Goal: Task Accomplishment & Management: Complete application form

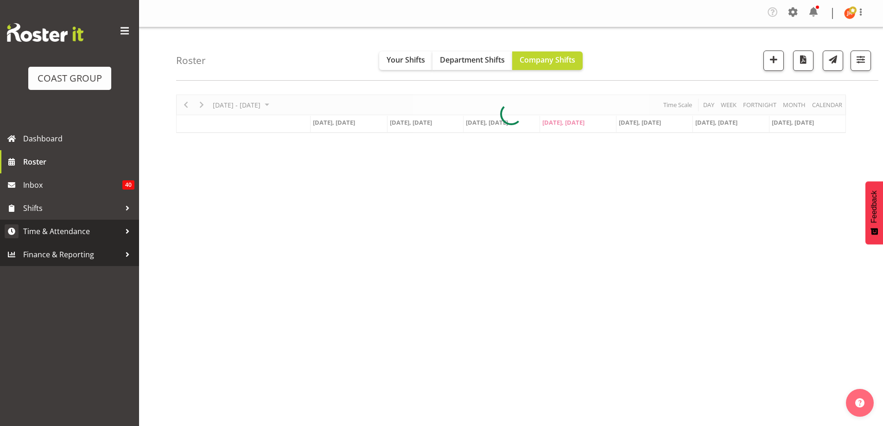
click at [52, 229] on span "Time & Attendance" at bounding box center [71, 231] width 97 height 14
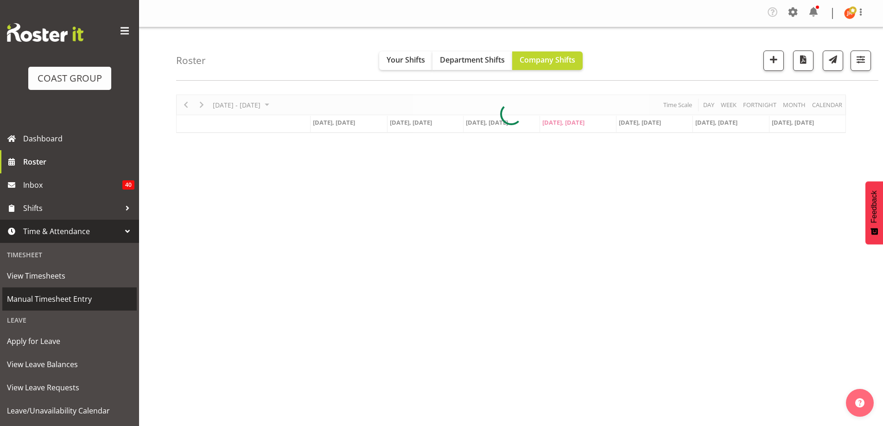
click at [67, 300] on span "Manual Timesheet Entry" at bounding box center [69, 299] width 125 height 14
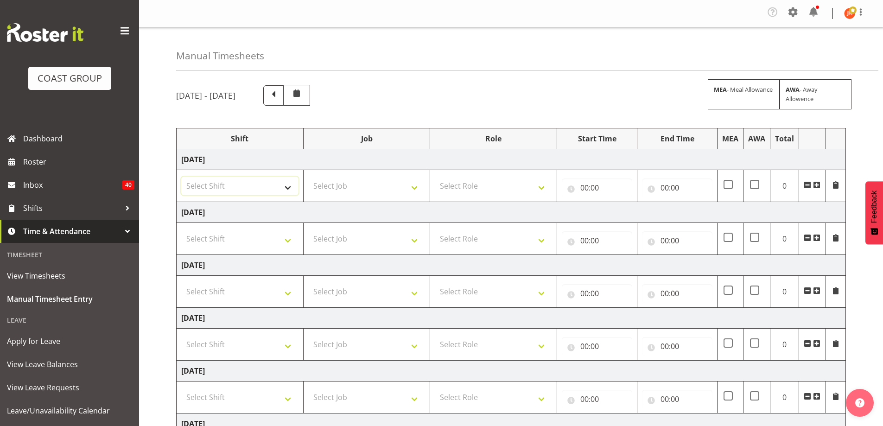
click at [287, 191] on select "Select Shift # Fieldays--[GEOGRAPHIC_DATA]. # Install Hutchwilco Boat Show at […" at bounding box center [239, 186] width 117 height 19
select select "39823"
click at [181, 177] on select "Select Shift # Fieldays--[GEOGRAPHIC_DATA]. # Install Hutchwilco Boat Show at […" at bounding box center [239, 186] width 117 height 19
click at [391, 182] on select "Select Job 1 Carlton Events 1 [PERSON_NAME][GEOGRAPHIC_DATA] 1 [PERSON_NAME][GE…" at bounding box center [366, 186] width 117 height 19
select select "69"
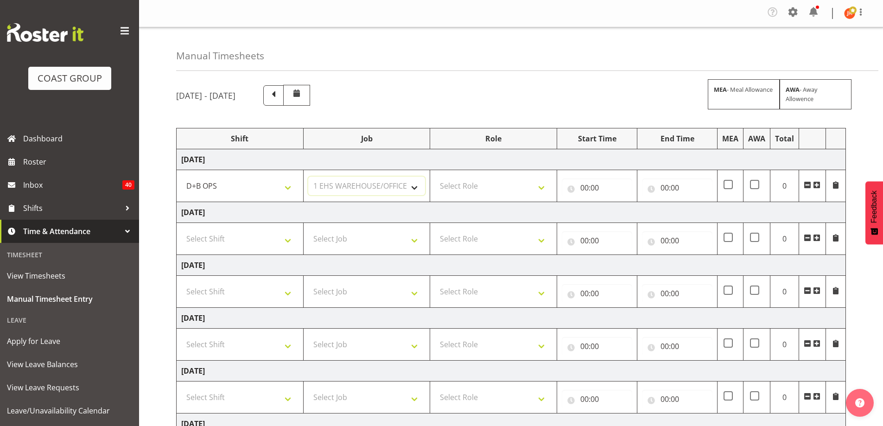
click at [308, 177] on select "Select Job 1 Carlton Events 1 [PERSON_NAME][GEOGRAPHIC_DATA] 1 [PERSON_NAME][GE…" at bounding box center [366, 186] width 117 height 19
click at [504, 186] on select "Select Role EHS AKL D+B" at bounding box center [493, 186] width 117 height 19
select select "194"
click at [435, 177] on select "Select Role EHS AKL D+B" at bounding box center [493, 186] width 117 height 19
click at [582, 186] on input "00:00" at bounding box center [597, 187] width 70 height 19
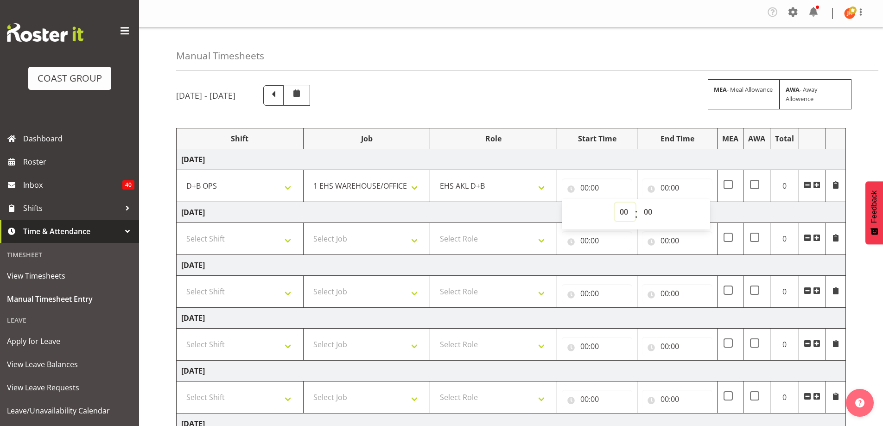
click at [623, 210] on select "00 01 02 03 04 05 06 07 08 09 10 11 12 13 14 15 16 17 18 19 20 21 22 23" at bounding box center [625, 212] width 21 height 19
select select "5"
click at [615, 203] on select "00 01 02 03 04 05 06 07 08 09 10 11 12 13 14 15 16 17 18 19 20 21 22 23" at bounding box center [625, 212] width 21 height 19
type input "05:00"
click at [650, 213] on select "00 01 02 03 04 05 06 07 08 09 10 11 12 13 14 15 16 17 18 19 20 21 22 23 24 25 2…" at bounding box center [649, 212] width 21 height 19
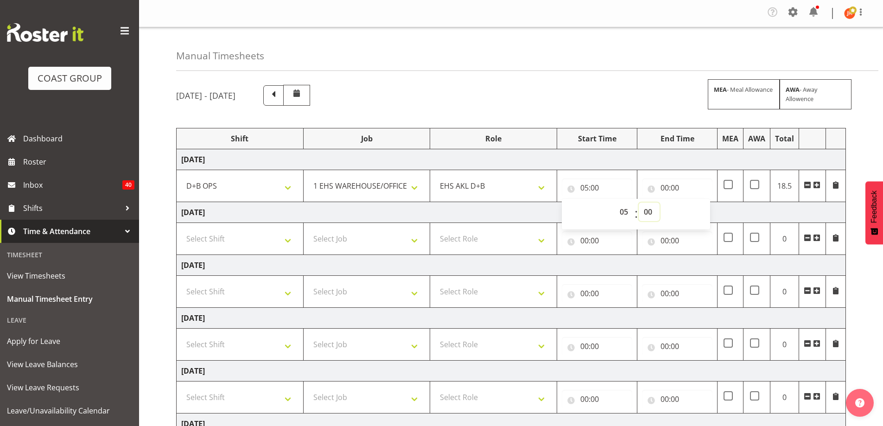
select select "30"
click at [639, 203] on select "00 01 02 03 04 05 06 07 08 09 10 11 12 13 14 15 16 17 18 19 20 21 22 23 24 25 2…" at bounding box center [649, 212] width 21 height 19
type input "05:30"
click at [665, 187] on input "00:00" at bounding box center [677, 187] width 70 height 19
click at [706, 213] on select "00 01 02 03 04 05 06 07 08 09 10 11 12 13 14 15 16 17 18 19 20 21 22 23" at bounding box center [705, 212] width 21 height 19
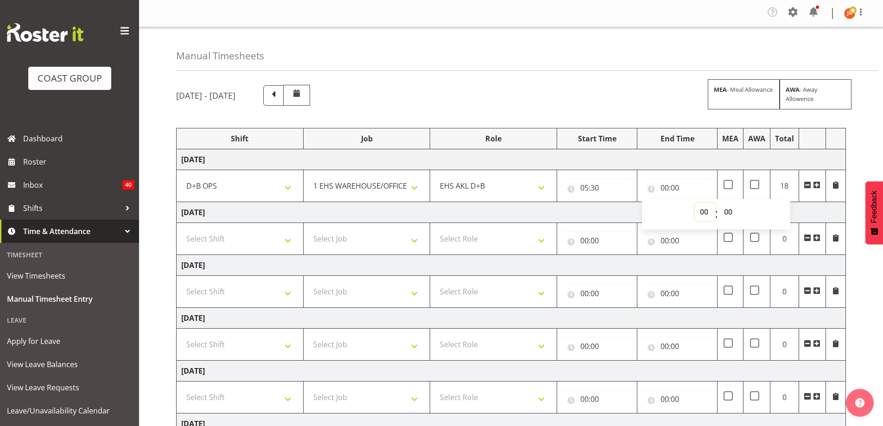
select select "9"
click at [695, 203] on select "00 01 02 03 04 05 06 07 08 09 10 11 12 13 14 15 16 17 18 19 20 21 22 23" at bounding box center [705, 212] width 21 height 19
type input "09:00"
click at [819, 186] on span at bounding box center [816, 184] width 7 height 7
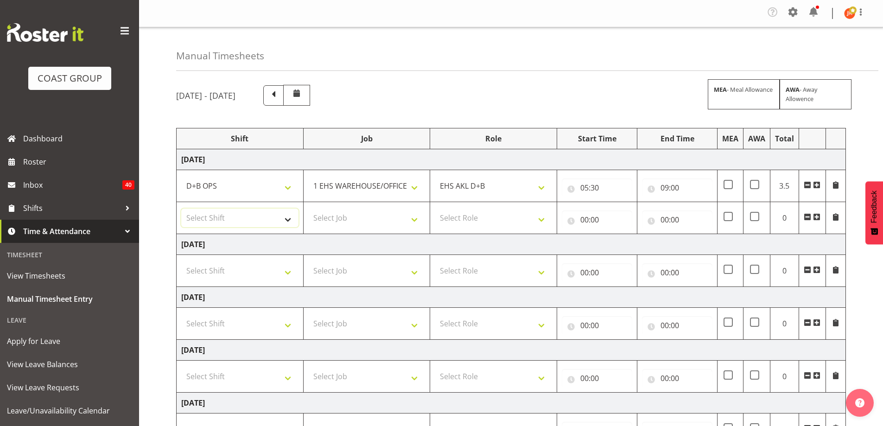
click at [289, 219] on select "Select Shift # Fieldays--[GEOGRAPHIC_DATA]. # Install Hutchwilco Boat Show at […" at bounding box center [239, 218] width 117 height 19
select select "24997"
click at [181, 209] on select "Select Shift # Fieldays--[GEOGRAPHIC_DATA]. # Install Hutchwilco Boat Show at […" at bounding box center [239, 218] width 117 height 19
click at [396, 223] on select "Select Job 1 Carlton Events 1 [PERSON_NAME][GEOGRAPHIC_DATA] 1 [PERSON_NAME][GE…" at bounding box center [366, 218] width 117 height 19
select select "9321"
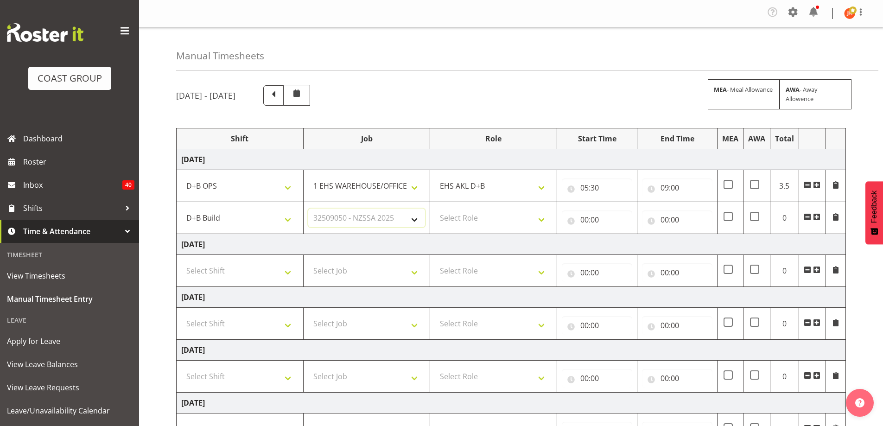
click at [308, 209] on select "Select Job 1 Carlton Events 1 [PERSON_NAME][GEOGRAPHIC_DATA] 1 [PERSON_NAME][GE…" at bounding box center [366, 218] width 117 height 19
click at [498, 219] on select "Select Role EHS AKL D+B" at bounding box center [493, 218] width 117 height 19
select select "194"
click at [435, 209] on select "Select Role EHS AKL D+B" at bounding box center [493, 218] width 117 height 19
click at [582, 220] on input "00:00" at bounding box center [597, 219] width 70 height 19
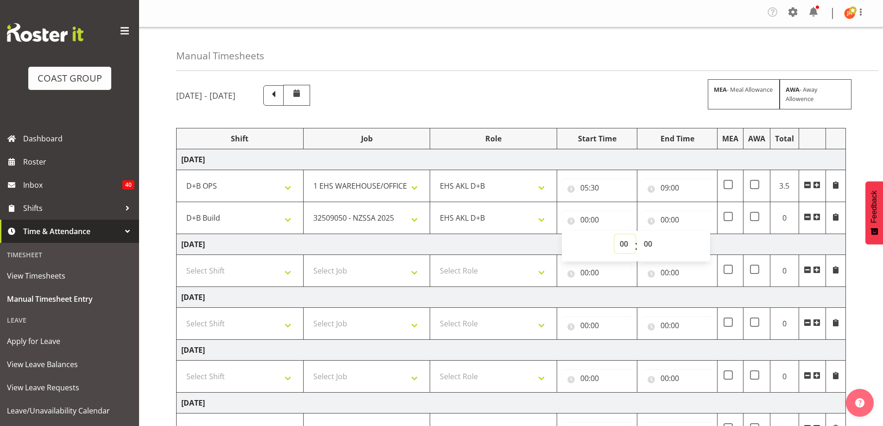
click at [623, 246] on select "00 01 02 03 04 05 06 07 08 09 10 11 12 13 14 15 16 17 18 19 20 21 22 23" at bounding box center [625, 244] width 21 height 19
select select "9"
click at [615, 235] on select "00 01 02 03 04 05 06 07 08 09 10 11 12 13 14 15 16 17 18 19 20 21 22 23" at bounding box center [625, 244] width 21 height 19
type input "09:00"
click at [664, 220] on input "00:00" at bounding box center [677, 219] width 70 height 19
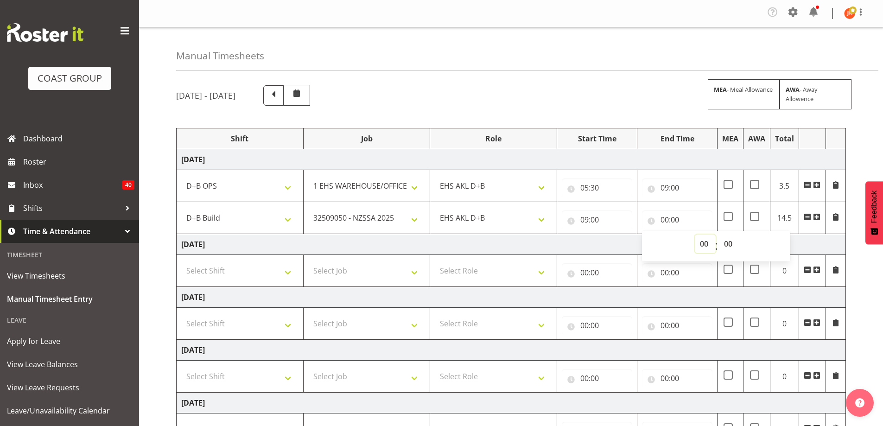
click at [704, 240] on select "00 01 02 03 04 05 06 07 08 09 10 11 12 13 14 15 16 17 18 19 20 21 22 23" at bounding box center [705, 244] width 21 height 19
select select "19"
click at [695, 235] on select "00 01 02 03 04 05 06 07 08 09 10 11 12 13 14 15 16 17 18 19 20 21 22 23" at bounding box center [705, 244] width 21 height 19
type input "19:00"
click at [729, 242] on select "00 01 02 03 04 05 06 07 08 09 10 11 12 13 14 15 16 17 18 19 20 21 22 23 24 25 2…" at bounding box center [729, 244] width 21 height 19
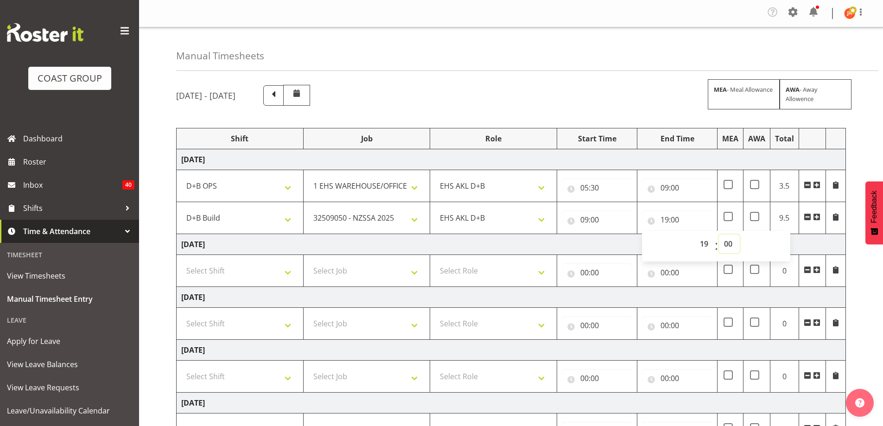
select select "30"
click at [719, 235] on select "00 01 02 03 04 05 06 07 08 09 10 11 12 13 14 15 16 17 18 19 20 21 22 23 24 25 2…" at bounding box center [729, 244] width 21 height 19
type input "19:30"
click at [836, 243] on td "[DATE]" at bounding box center [511, 244] width 669 height 21
click at [728, 218] on span at bounding box center [728, 216] width 9 height 9
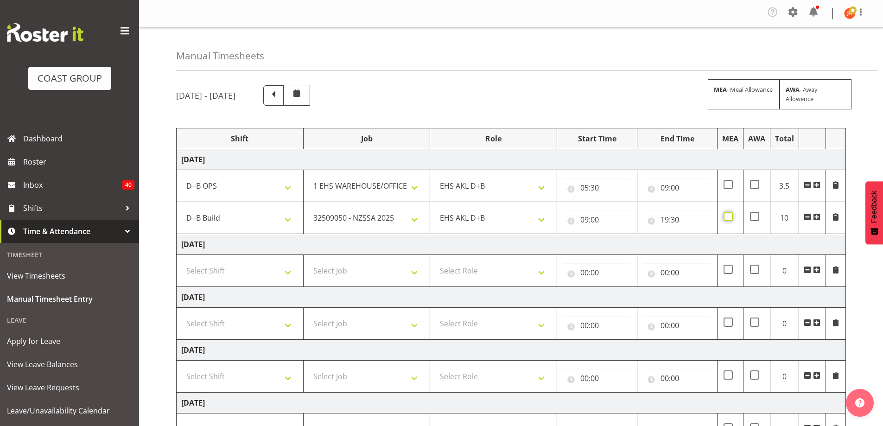
click at [728, 218] on input "checkbox" at bounding box center [727, 217] width 6 height 6
checkbox input "true"
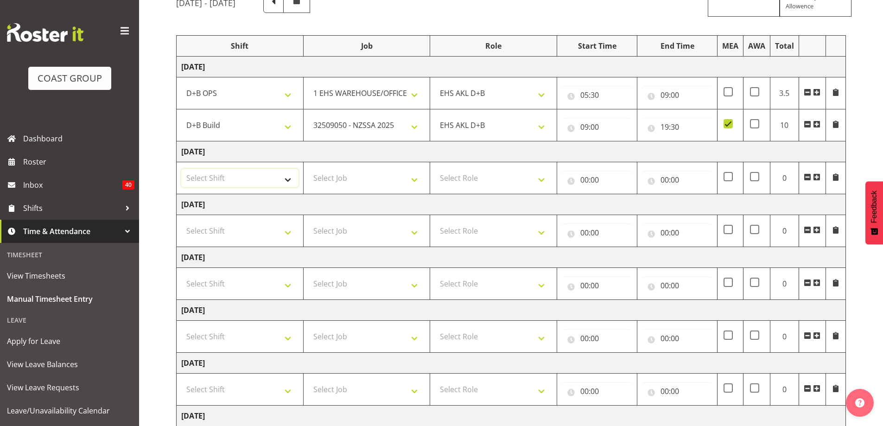
click at [292, 183] on select "Select Shift # Fieldays--[GEOGRAPHIC_DATA]. # Install Hutchwilco Boat Show at […" at bounding box center [239, 178] width 117 height 19
select select "39823"
click at [181, 169] on select "Select Shift # Fieldays--[GEOGRAPHIC_DATA]. # Install Hutchwilco Boat Show at […" at bounding box center [239, 178] width 117 height 19
click at [398, 182] on select "Select Job 1 Carlton Events 1 [PERSON_NAME][GEOGRAPHIC_DATA] 1 [PERSON_NAME][GE…" at bounding box center [366, 178] width 117 height 19
select select "69"
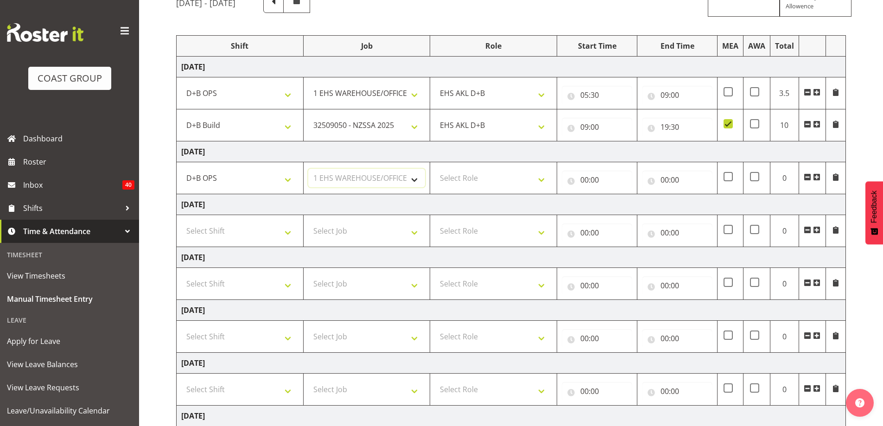
click at [308, 169] on select "Select Job 1 Carlton Events 1 [PERSON_NAME][GEOGRAPHIC_DATA] 1 [PERSON_NAME][GE…" at bounding box center [366, 178] width 117 height 19
click at [467, 174] on select "Select Role EHS AKL D+B" at bounding box center [493, 178] width 117 height 19
select select "194"
click at [435, 169] on select "Select Role EHS AKL D+B" at bounding box center [493, 178] width 117 height 19
click at [592, 182] on input "00:00" at bounding box center [597, 180] width 70 height 19
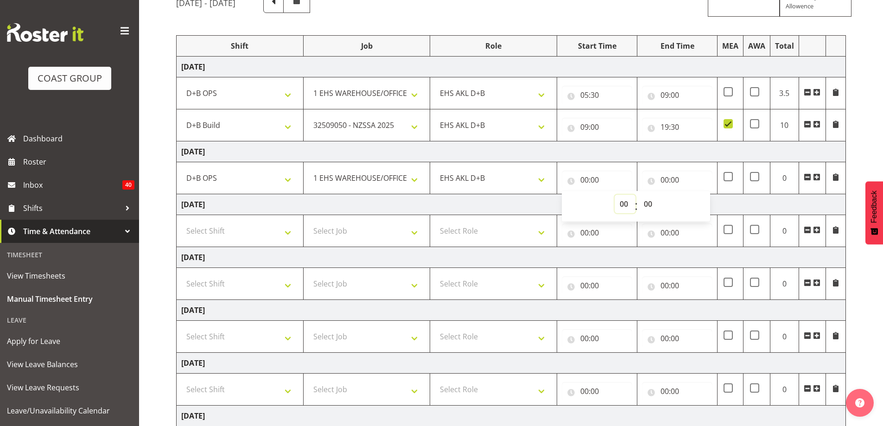
click at [624, 202] on select "00 01 02 03 04 05 06 07 08 09 10 11 12 13 14 15 16 17 18 19 20 21 22 23" at bounding box center [625, 204] width 21 height 19
select select "5"
click at [615, 195] on select "00 01 02 03 04 05 06 07 08 09 10 11 12 13 14 15 16 17 18 19 20 21 22 23" at bounding box center [625, 204] width 21 height 19
type input "05:00"
click at [648, 204] on select "00 01 02 03 04 05 06 07 08 09 10 11 12 13 14 15 16 17 18 19 20 21 22 23 24 25 2…" at bounding box center [649, 204] width 21 height 19
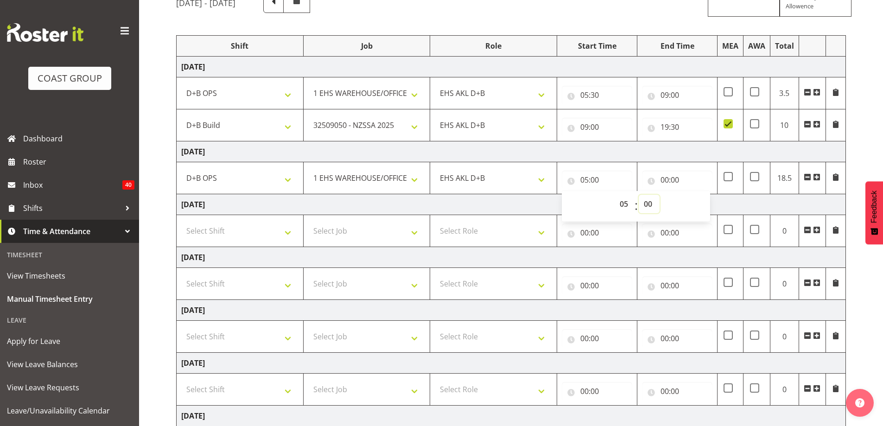
select select "30"
click at [639, 195] on select "00 01 02 03 04 05 06 07 08 09 10 11 12 13 14 15 16 17 18 19 20 21 22 23 24 25 2…" at bounding box center [649, 204] width 21 height 19
type input "05:30"
click at [666, 178] on input "00:00" at bounding box center [677, 180] width 70 height 19
click at [705, 206] on select "00 01 02 03 04 05 06 07 08 09 10 11 12 13 14 15 16 17 18 19 20 21 22 23" at bounding box center [705, 204] width 21 height 19
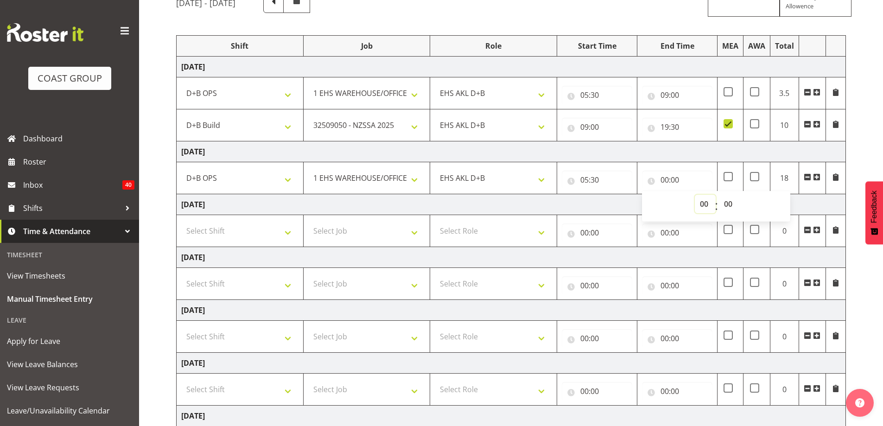
select select "15"
click at [695, 195] on select "00 01 02 03 04 05 06 07 08 09 10 11 12 13 14 15 16 17 18 19 20 21 22 23" at bounding box center [705, 204] width 21 height 19
type input "15:00"
click at [727, 208] on select "00 01 02 03 04 05 06 07 08 09 10 11 12 13 14 15 16 17 18 19 20 21 22 23 24 25 2…" at bounding box center [729, 204] width 21 height 19
select select "30"
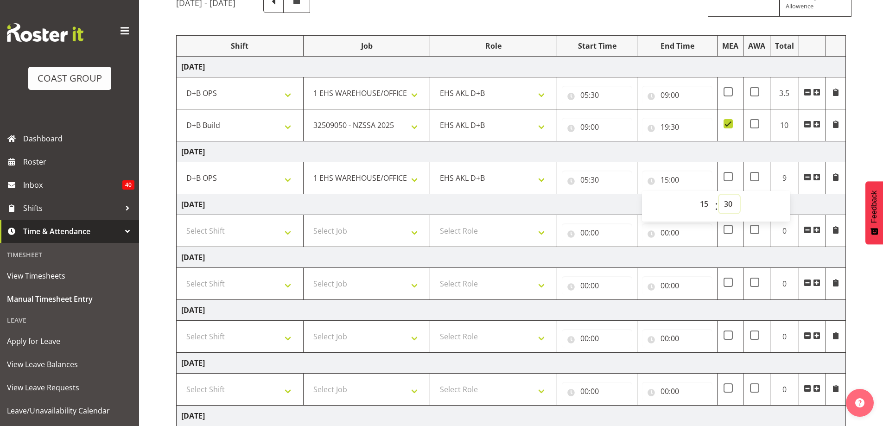
click at [719, 195] on select "00 01 02 03 04 05 06 07 08 09 10 11 12 13 14 15 16 17 18 19 20 21 22 23 24 25 2…" at bounding box center [729, 204] width 21 height 19
type input "15:30"
click at [804, 206] on td "[DATE]" at bounding box center [511, 204] width 669 height 21
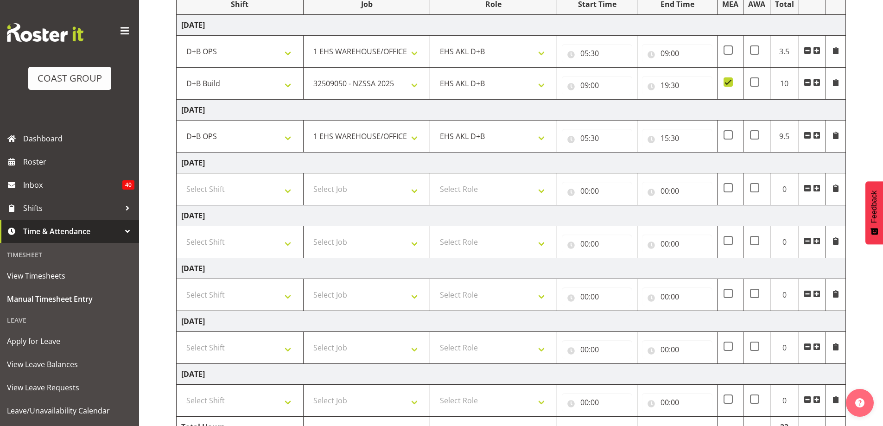
scroll to position [184, 0]
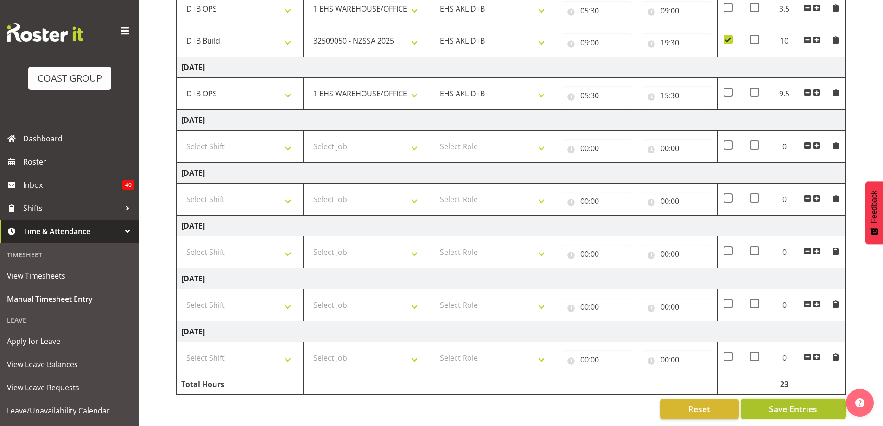
click at [779, 403] on span "Save Entries" at bounding box center [793, 409] width 48 height 12
